Goal: Complete application form

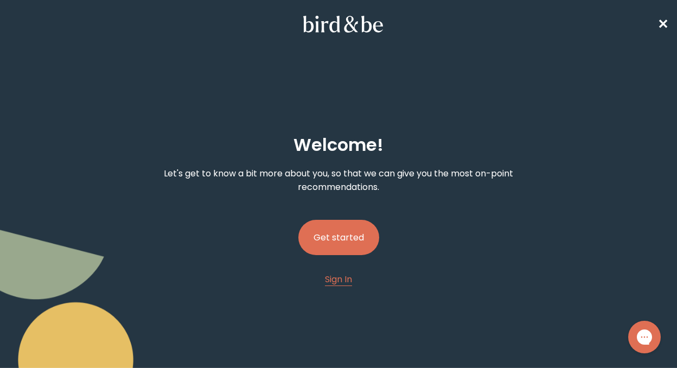
click at [344, 232] on button "Get started" at bounding box center [338, 237] width 81 height 35
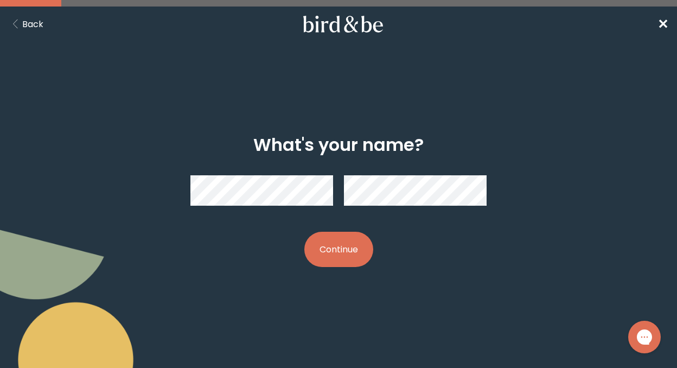
click at [333, 237] on button "Continue" at bounding box center [338, 249] width 69 height 35
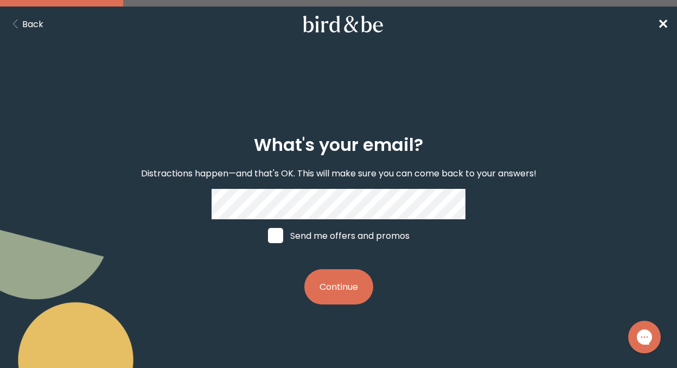
click at [335, 286] on button "Continue" at bounding box center [338, 286] width 69 height 35
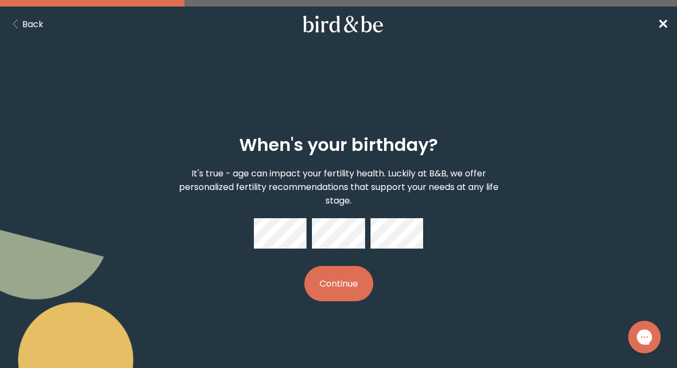
click at [350, 285] on button "Continue" at bounding box center [338, 283] width 69 height 35
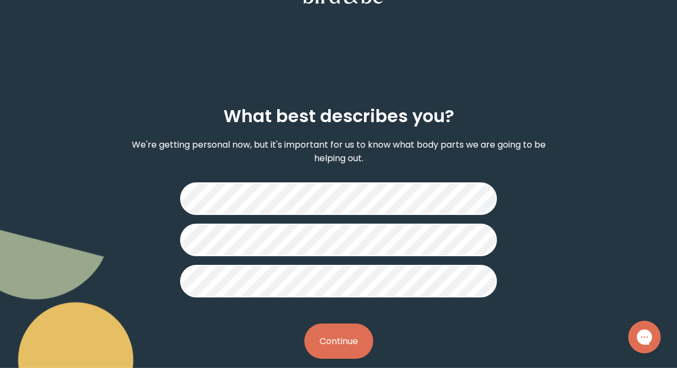
scroll to position [30, 0]
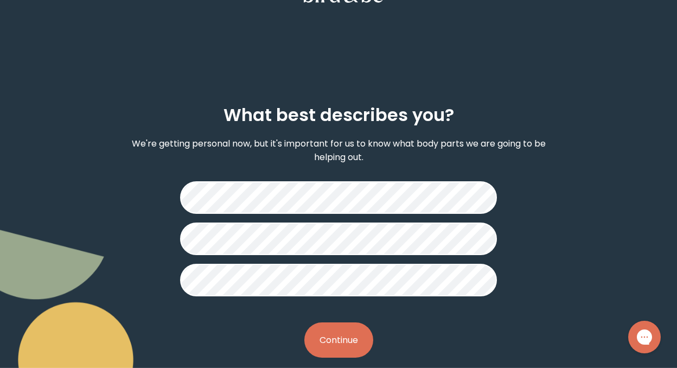
click at [339, 341] on button "Continue" at bounding box center [338, 339] width 69 height 35
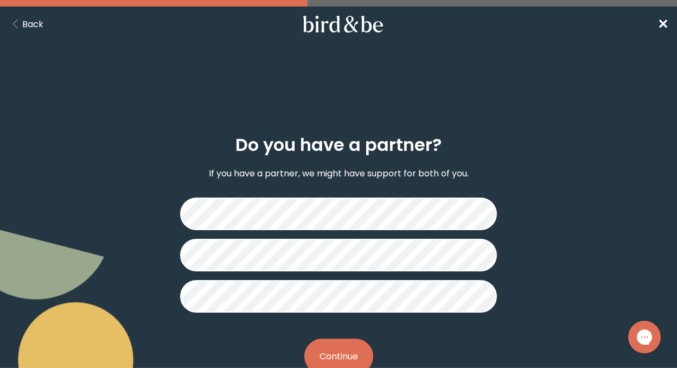
click at [347, 352] on button "Continue" at bounding box center [338, 355] width 69 height 35
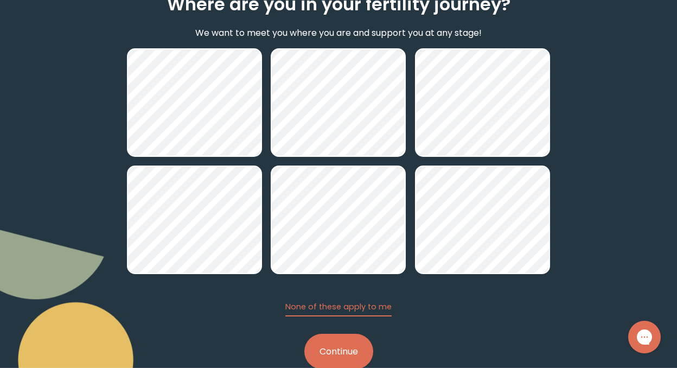
scroll to position [167, 0]
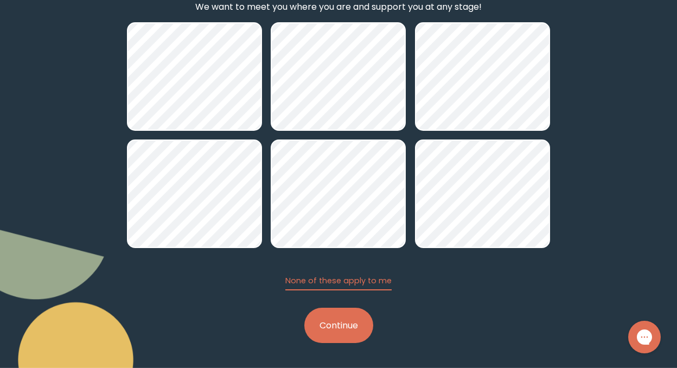
click at [341, 325] on button "Continue" at bounding box center [338, 325] width 69 height 35
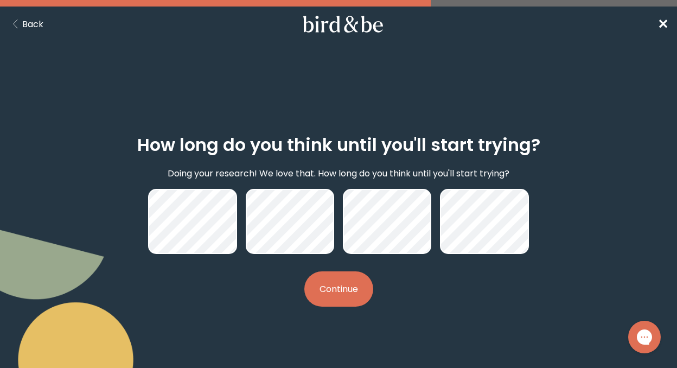
click at [351, 290] on button "Continue" at bounding box center [338, 288] width 69 height 35
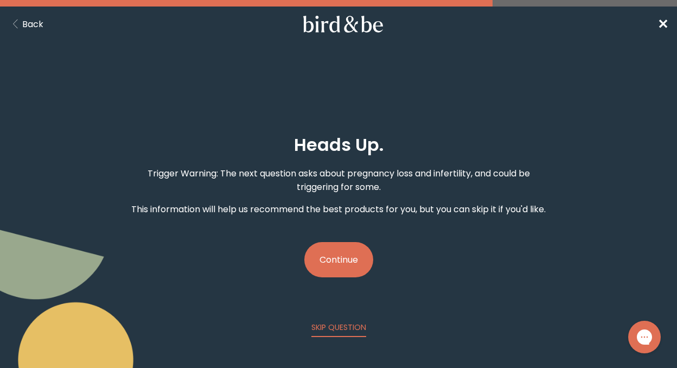
click at [328, 257] on button "Continue" at bounding box center [338, 259] width 69 height 35
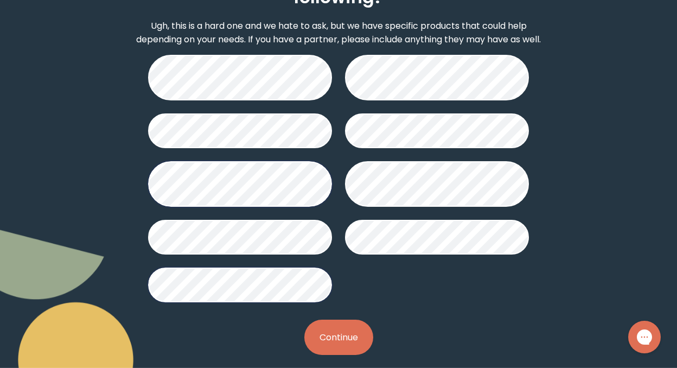
scroll to position [184, 0]
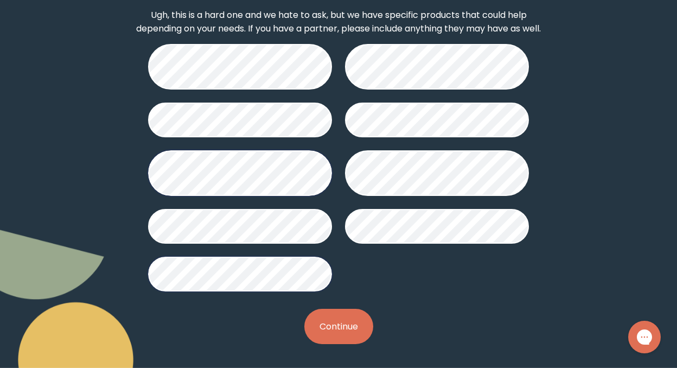
click at [318, 333] on button "Continue" at bounding box center [338, 326] width 69 height 35
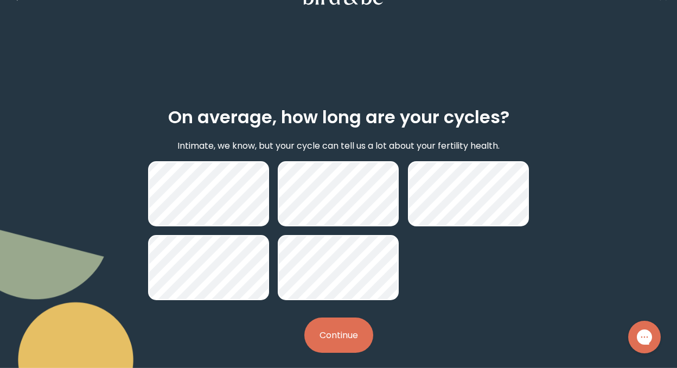
scroll to position [37, 0]
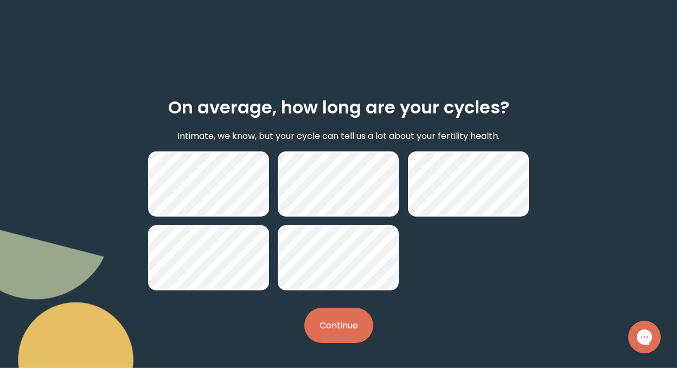
click at [322, 321] on button "Continue" at bounding box center [338, 325] width 69 height 35
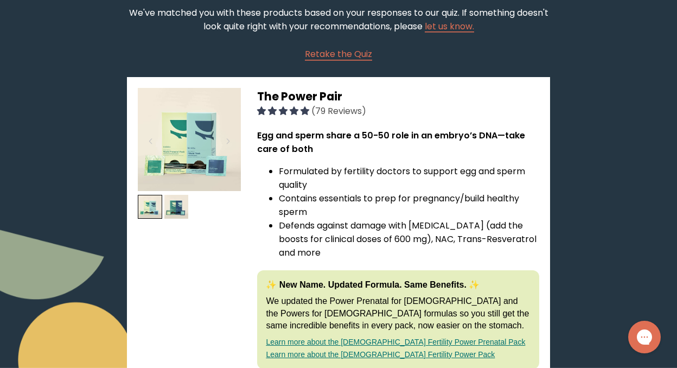
scroll to position [97, 0]
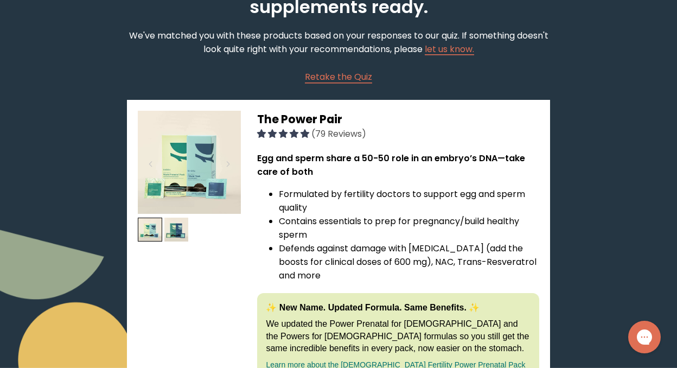
click at [193, 166] on img at bounding box center [189, 162] width 103 height 103
click at [176, 177] on img at bounding box center [189, 162] width 103 height 103
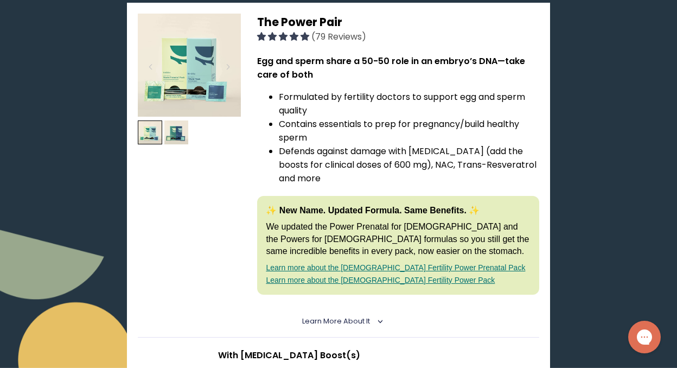
scroll to position [0, 0]
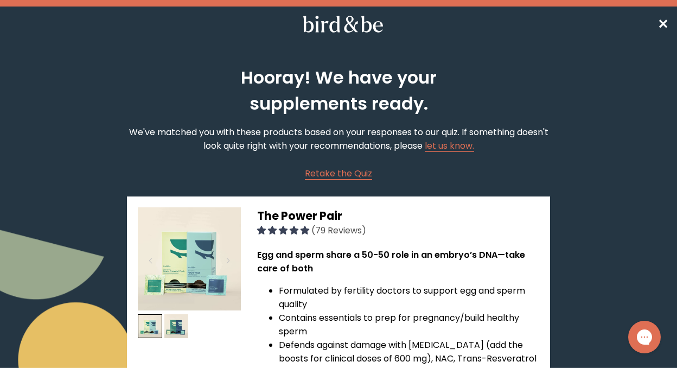
click at [221, 240] on img at bounding box center [189, 258] width 103 height 103
click at [309, 216] on span "The Power Pair" at bounding box center [299, 216] width 85 height 16
click at [664, 27] on span "✕" at bounding box center [662, 24] width 11 height 18
